Goal: Task Accomplishment & Management: Complete application form

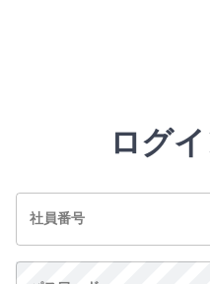
click at [142, 209] on input "社員番号" at bounding box center [173, 219] width 315 height 52
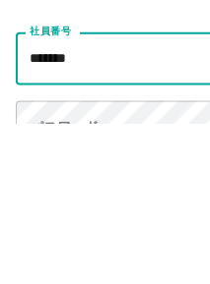
type input "*******"
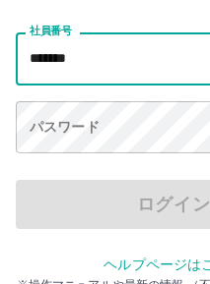
click at [90, 121] on div "パスワード パスワード" at bounding box center [173, 128] width 315 height 55
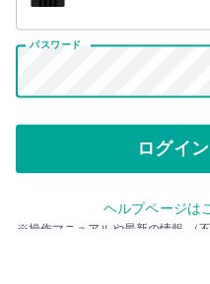
scroll to position [187, 0]
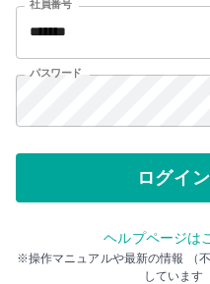
click at [171, 178] on button "ログイン" at bounding box center [173, 178] width 315 height 49
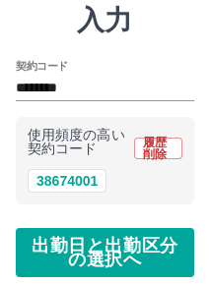
scroll to position [150, 0]
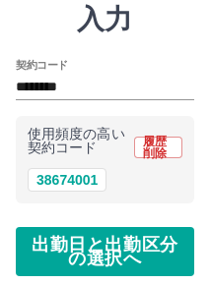
click at [63, 180] on button "38674001" at bounding box center [67, 180] width 79 height 24
click at [149, 252] on button "出勤日と出勤区分の選択へ" at bounding box center [105, 251] width 178 height 49
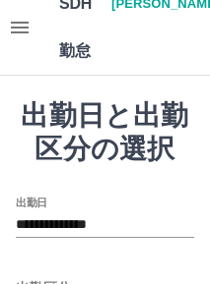
scroll to position [18, 0]
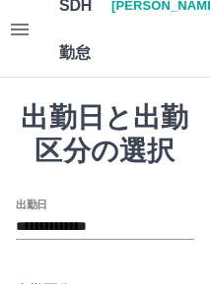
click at [30, 206] on label "出勤日" at bounding box center [31, 205] width 31 height 15
click at [30, 215] on input "**********" at bounding box center [105, 227] width 178 height 25
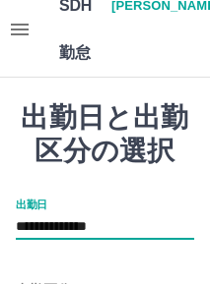
click at [159, 267] on div "出勤区分" at bounding box center [105, 284] width 178 height 41
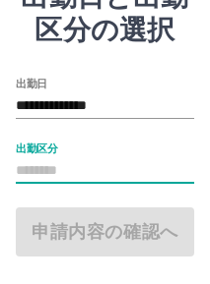
scroll to position [139, 0]
click at [118, 102] on input "**********" at bounding box center [105, 105] width 178 height 25
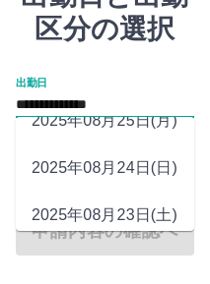
scroll to position [77, 0]
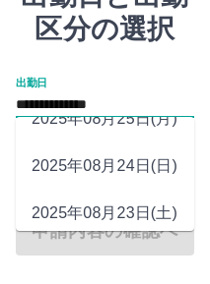
click at [151, 211] on li "2025年08月23日(土)" at bounding box center [105, 213] width 178 height 47
type input "**********"
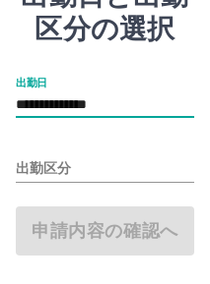
click at [46, 163] on input "出勤区分" at bounding box center [105, 169] width 178 height 25
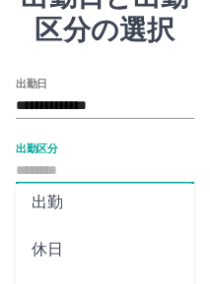
scroll to position [11, 0]
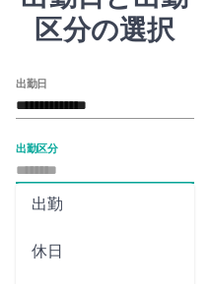
click at [123, 260] on li "休日" at bounding box center [105, 251] width 178 height 47
type input "**"
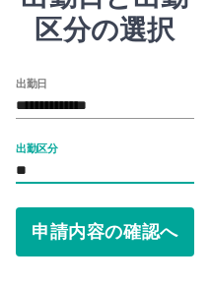
click at [146, 236] on button "申請内容の確認へ" at bounding box center [105, 232] width 178 height 49
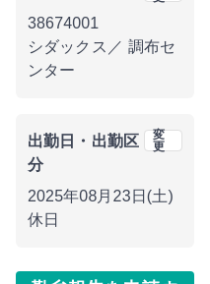
scroll to position [365, 0]
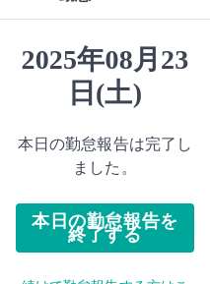
scroll to position [74, 0]
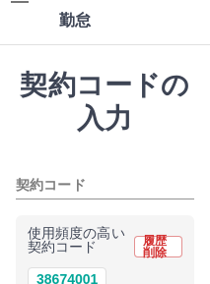
scroll to position [52, 0]
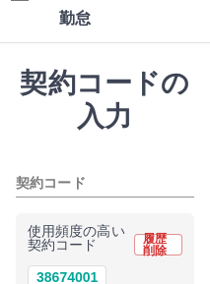
click at [72, 277] on button "38674001" at bounding box center [67, 278] width 79 height 24
type input "********"
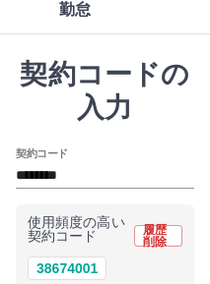
scroll to position [109, 0]
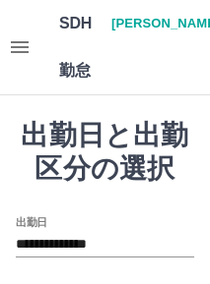
scroll to position [27, 0]
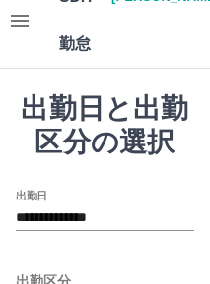
click at [125, 216] on input "**********" at bounding box center [105, 218] width 178 height 25
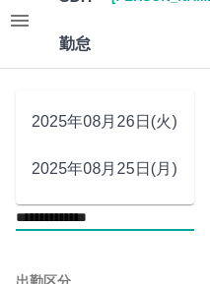
click at [164, 193] on li "2025年08月24日(日)" at bounding box center [105, 216] width 178 height 47
type input "**********"
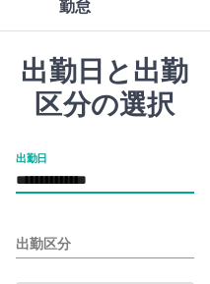
click at [52, 247] on input "出勤区分" at bounding box center [105, 245] width 178 height 25
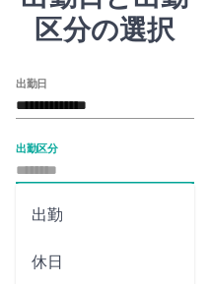
click at [56, 266] on li "休日" at bounding box center [105, 262] width 178 height 47
type input "**"
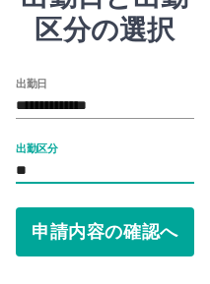
click at [146, 233] on button "申請内容の確認へ" at bounding box center [105, 232] width 178 height 49
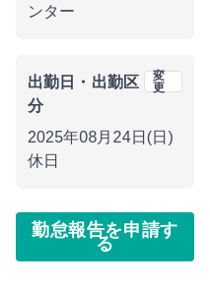
scroll to position [421, 0]
click at [147, 235] on button "勤怠報告を申請する" at bounding box center [105, 237] width 178 height 49
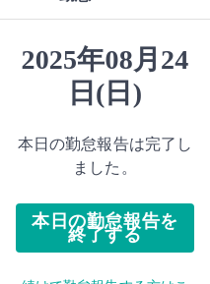
scroll to position [76, 0]
click at [149, 223] on button "本日の勤怠報告を終了する" at bounding box center [105, 228] width 178 height 49
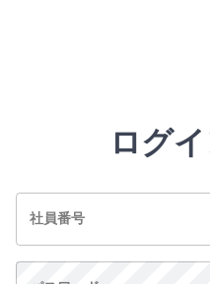
scroll to position [7, 0]
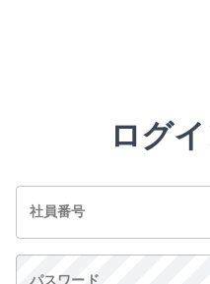
click at [147, 213] on input "社員番号" at bounding box center [173, 212] width 315 height 52
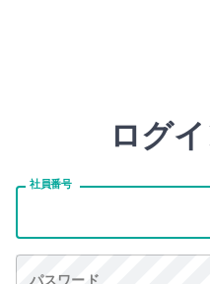
scroll to position [6, 0]
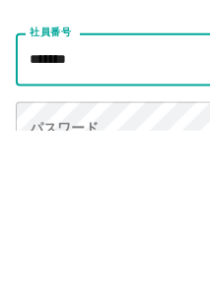
type input "*******"
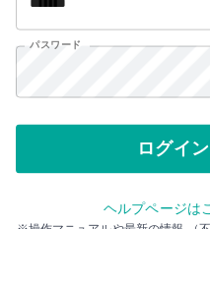
scroll to position [187, 0]
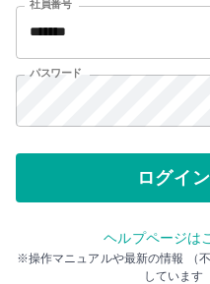
click at [160, 177] on button "ログイン" at bounding box center [173, 178] width 315 height 49
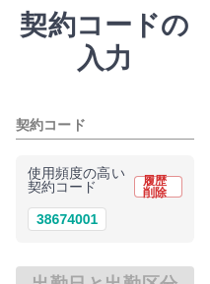
scroll to position [109, 0]
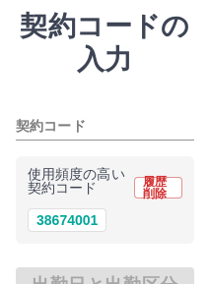
click at [72, 219] on button "38674001" at bounding box center [67, 221] width 79 height 24
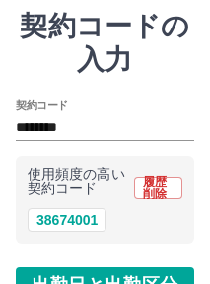
type input "********"
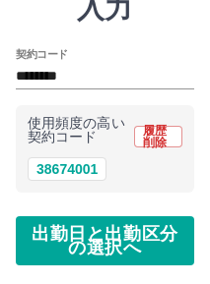
scroll to position [165, 0]
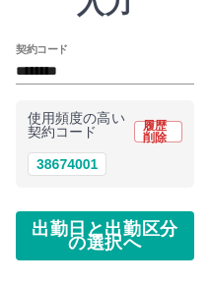
click at [154, 231] on button "出勤日と出勤区分の選択へ" at bounding box center [105, 236] width 178 height 49
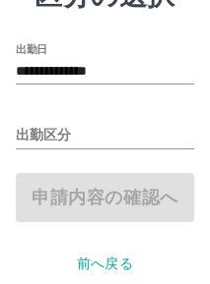
scroll to position [174, 0]
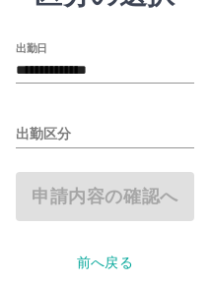
click at [57, 131] on input "出勤区分" at bounding box center [105, 135] width 178 height 25
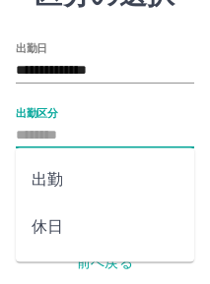
click at [95, 184] on li "出勤" at bounding box center [105, 179] width 178 height 47
type input "**"
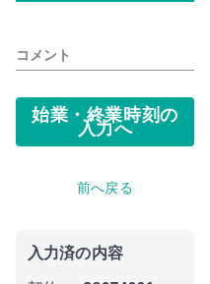
scroll to position [319, 0]
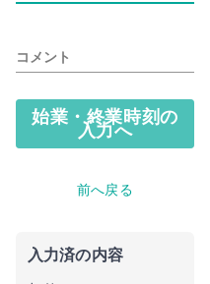
click at [154, 126] on button "始業・終業時刻の入力へ" at bounding box center [105, 123] width 178 height 49
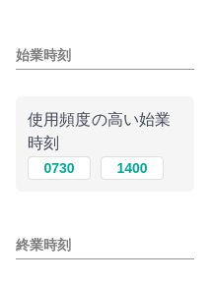
click at [61, 167] on button "0730" at bounding box center [59, 168] width 63 height 24
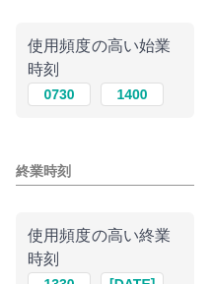
scroll to position [267, 0]
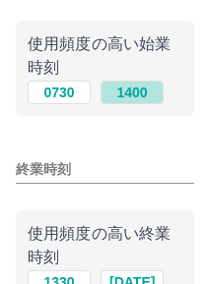
click at [143, 92] on button "1400" at bounding box center [131, 93] width 63 height 24
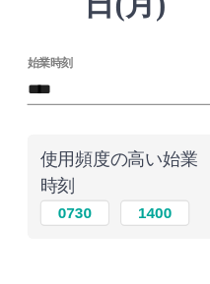
scroll to position [165, 0]
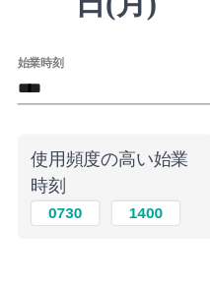
click at [66, 184] on button "0730" at bounding box center [59, 194] width 63 height 24
type input "****"
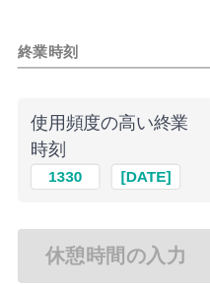
scroll to position [389, 0]
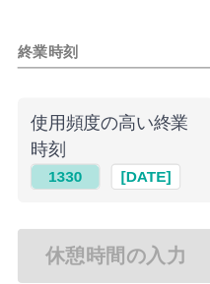
click at [60, 170] on button "1330" at bounding box center [59, 161] width 63 height 24
type input "****"
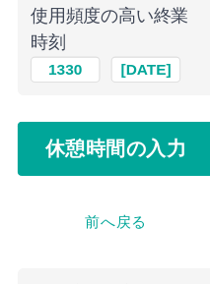
click at [145, 135] on button "休憩時間の入力" at bounding box center [105, 134] width 178 height 49
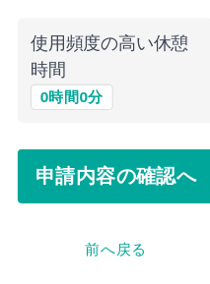
scroll to position [271, 0]
click at [133, 161] on button "申請内容の確認へ" at bounding box center [105, 160] width 178 height 49
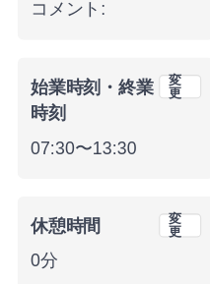
scroll to position [650, 0]
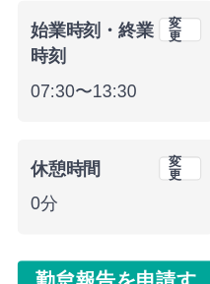
click at [138, 255] on button "勤怠報告を申請する" at bounding box center [105, 260] width 178 height 49
